Goal: Task Accomplishment & Management: Use online tool/utility

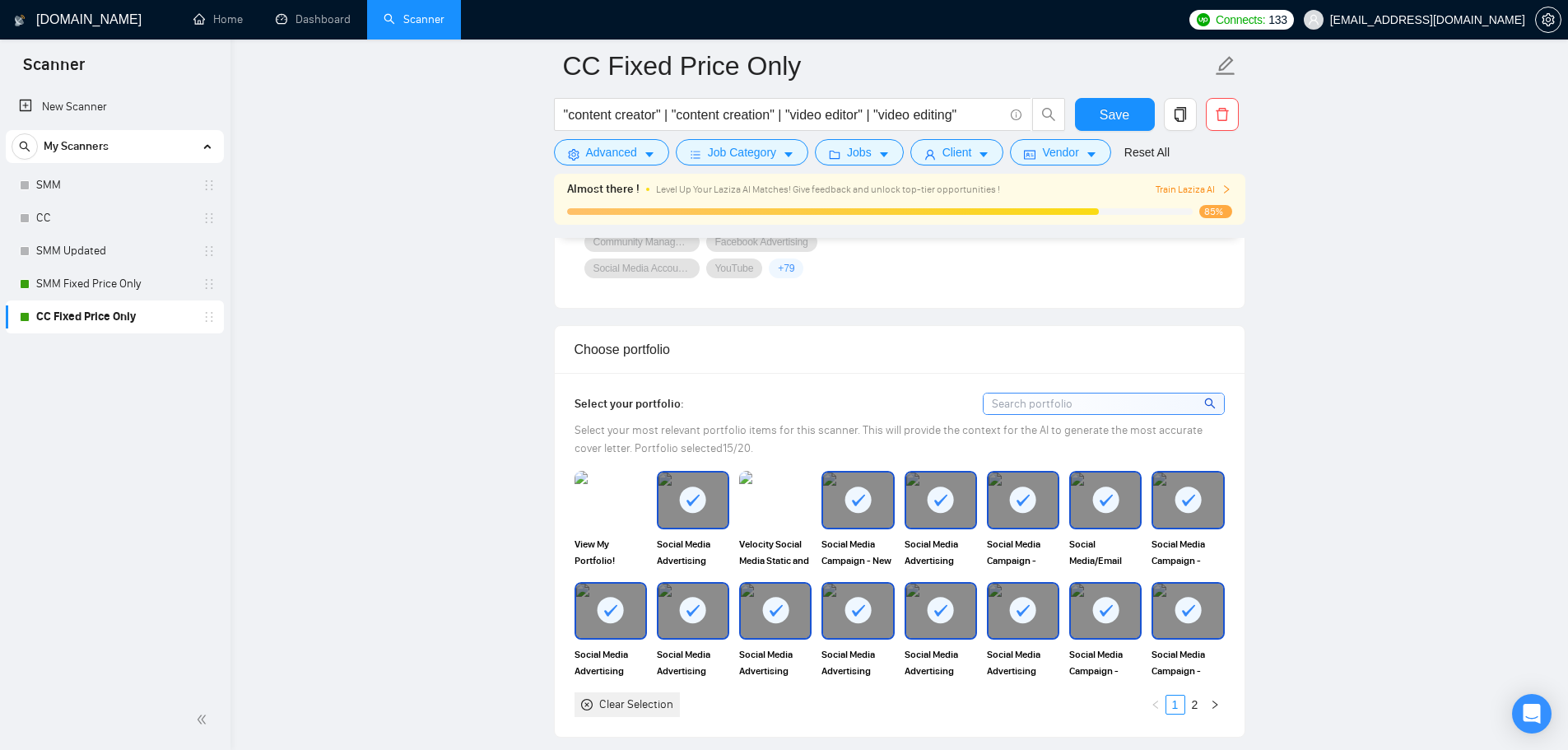
scroll to position [1481, 0]
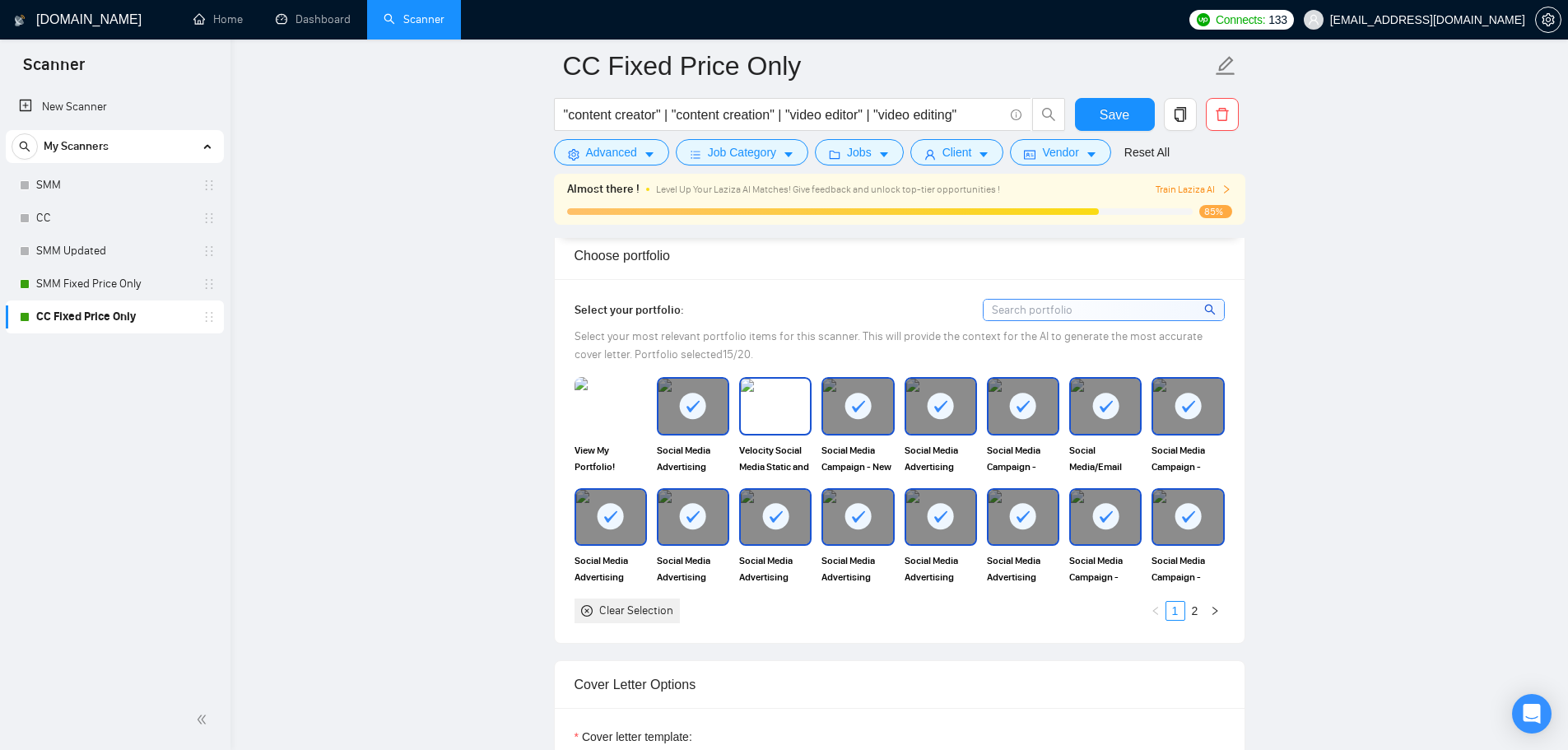
click at [766, 432] on img at bounding box center [776, 405] width 69 height 54
click at [602, 418] on img at bounding box center [611, 405] width 69 height 54
click at [1118, 124] on span "Save" at bounding box center [1114, 114] width 29 height 20
click at [1215, 614] on icon "right" at bounding box center [1215, 610] width 10 height 10
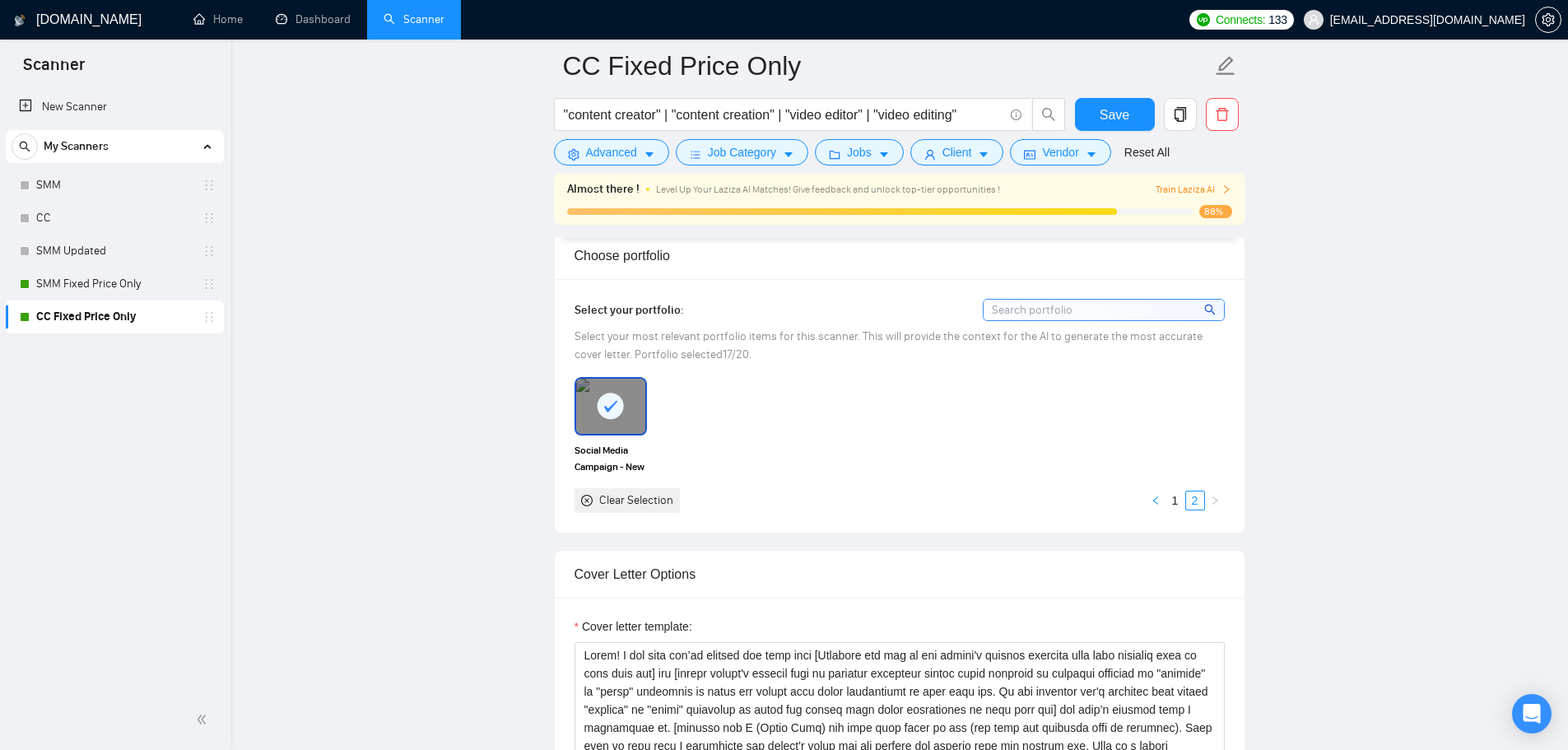
click at [1157, 501] on icon "left" at bounding box center [1155, 500] width 10 height 10
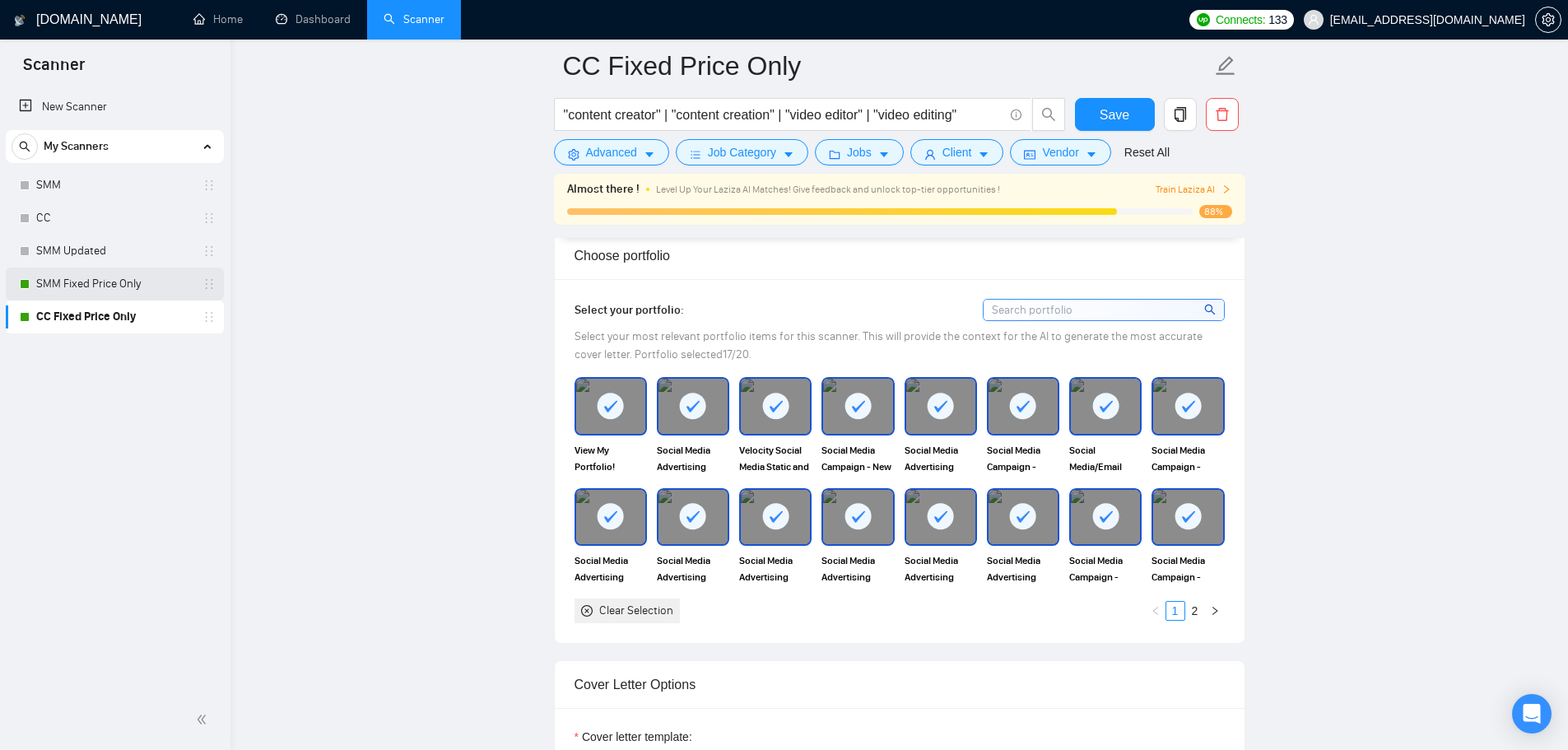
click at [170, 286] on link "SMM Fixed Price Only" at bounding box center [115, 283] width 157 height 33
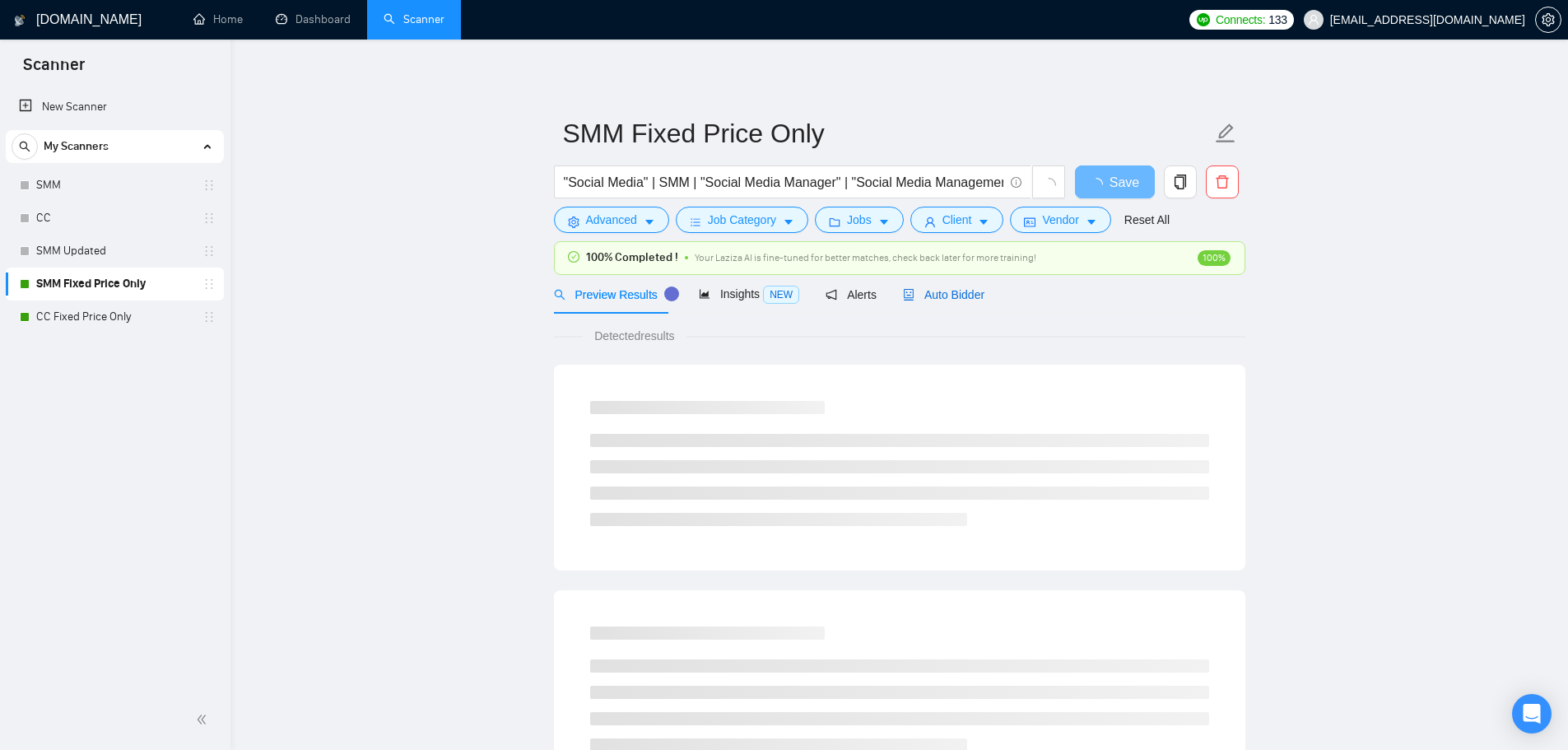
click at [963, 299] on span "Auto Bidder" at bounding box center [944, 295] width 82 height 13
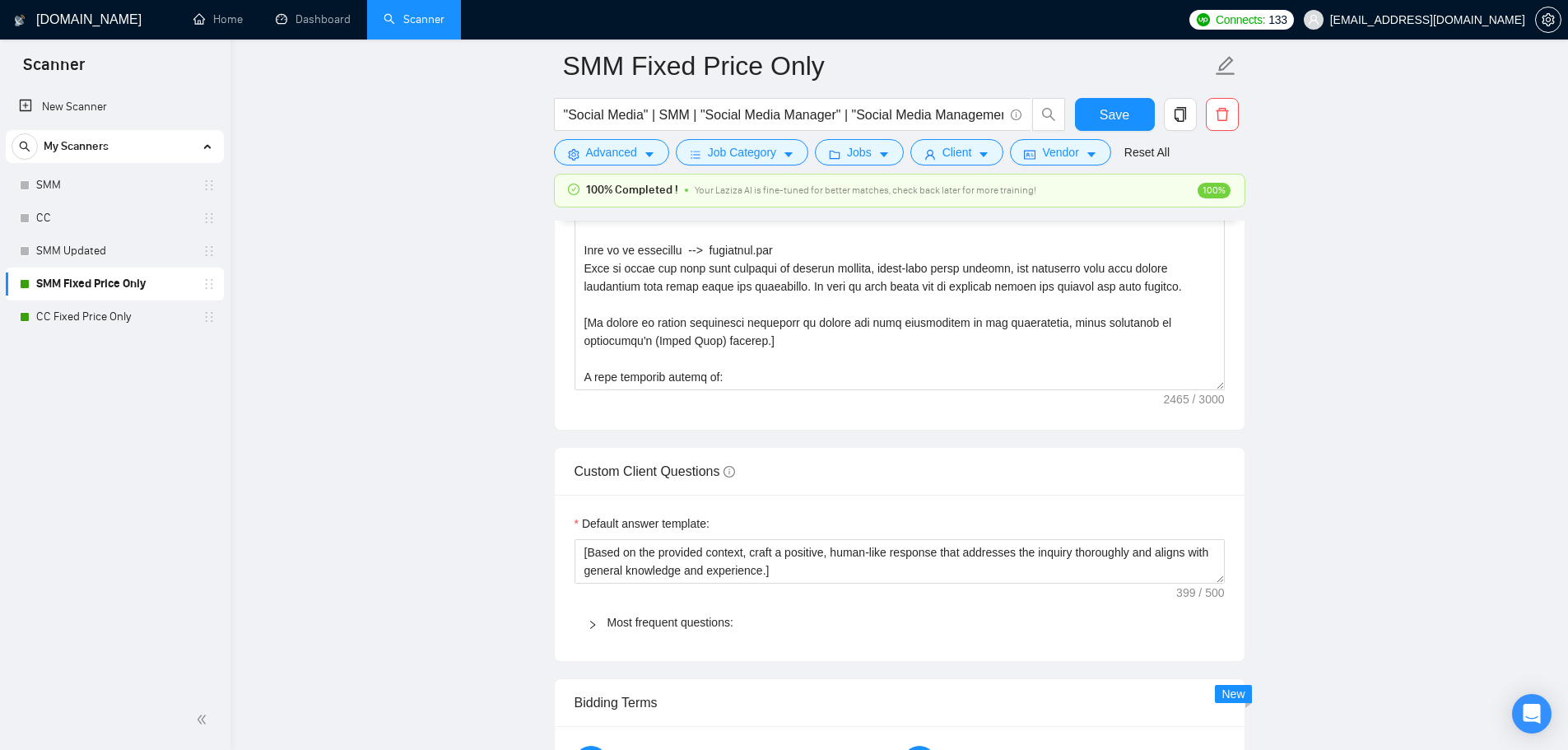
scroll to position [1482, 0]
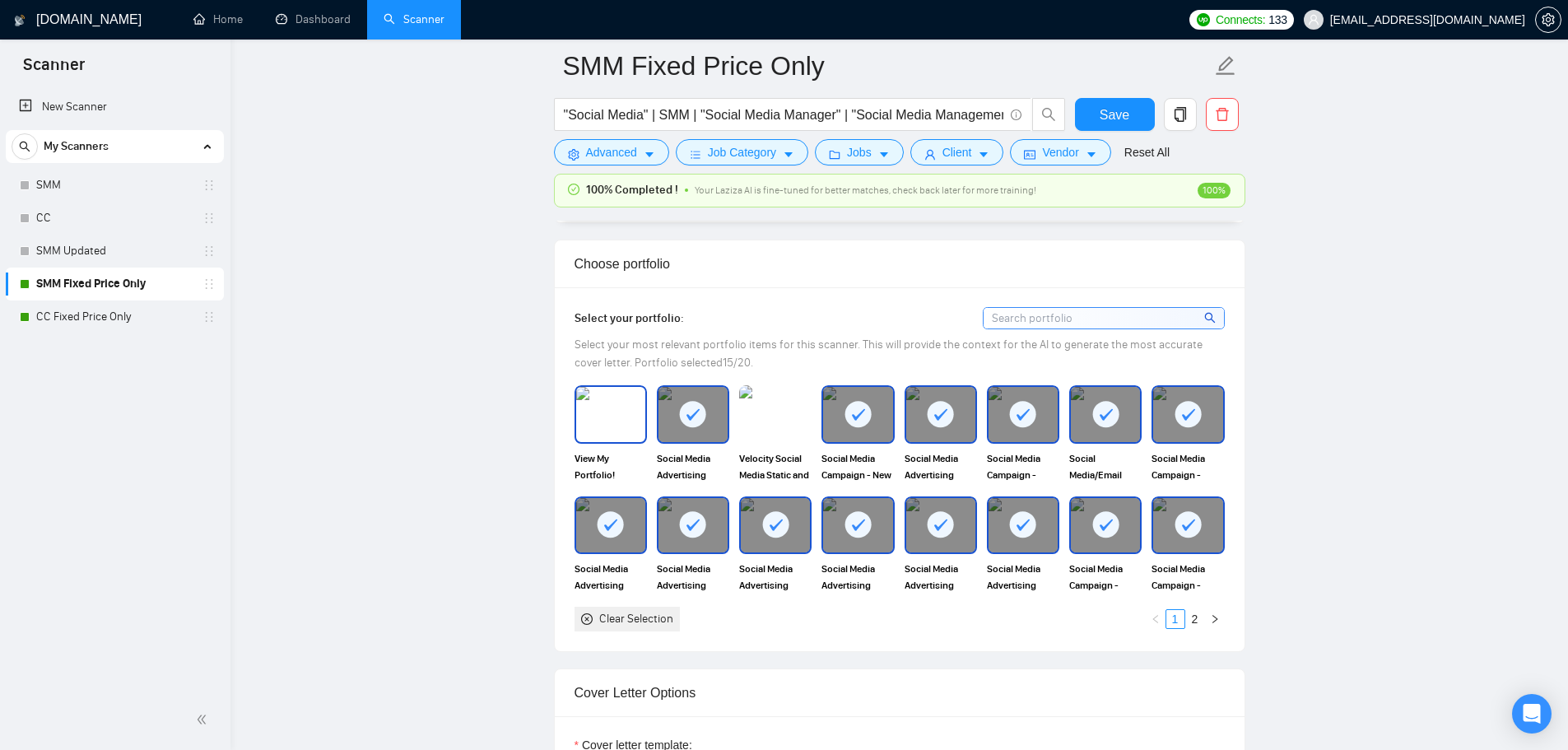
click at [622, 395] on img at bounding box center [611, 413] width 69 height 54
click at [800, 427] on img at bounding box center [776, 413] width 69 height 54
click at [1130, 121] on button "Save" at bounding box center [1115, 114] width 80 height 33
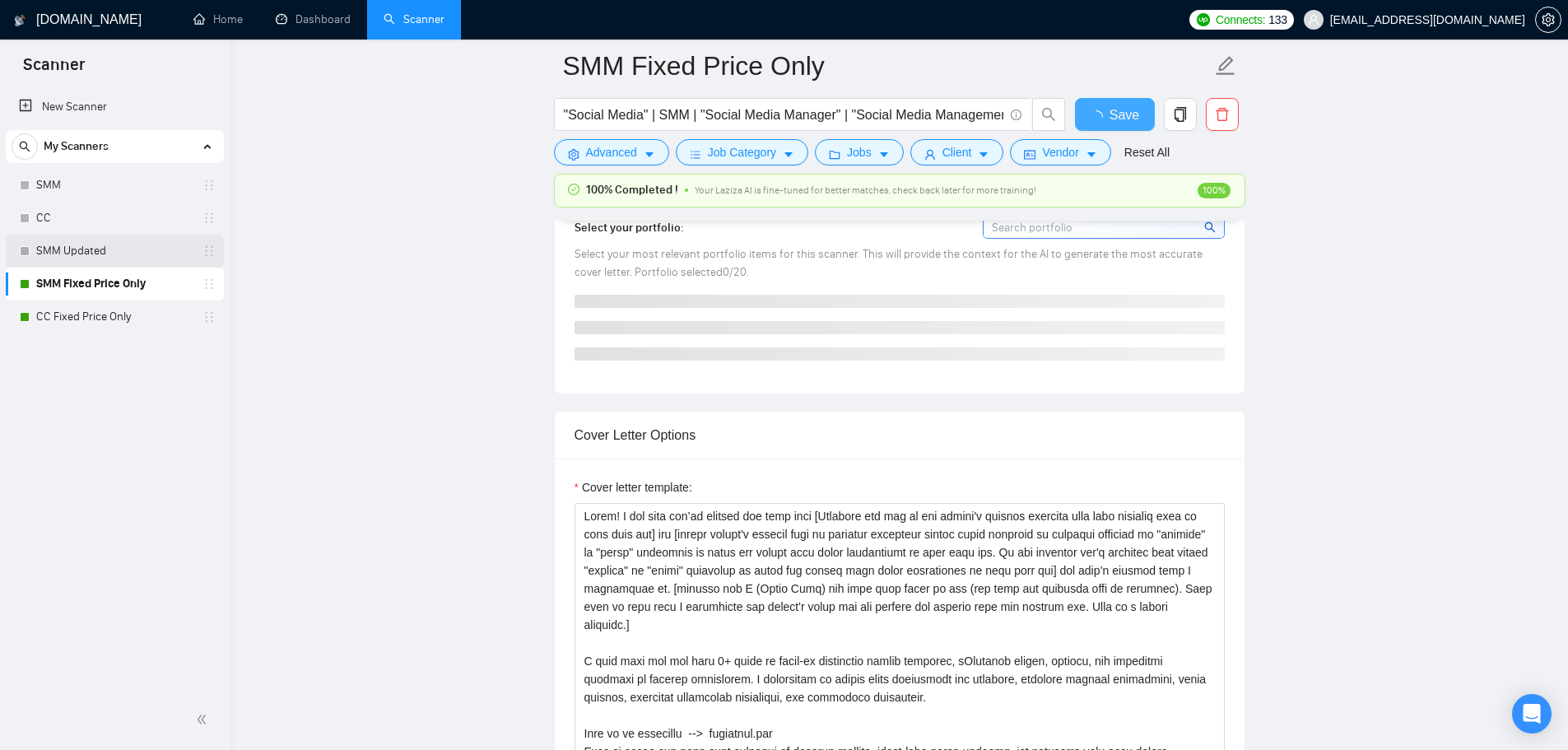
checkbox input "true"
